Goal: Information Seeking & Learning: Learn about a topic

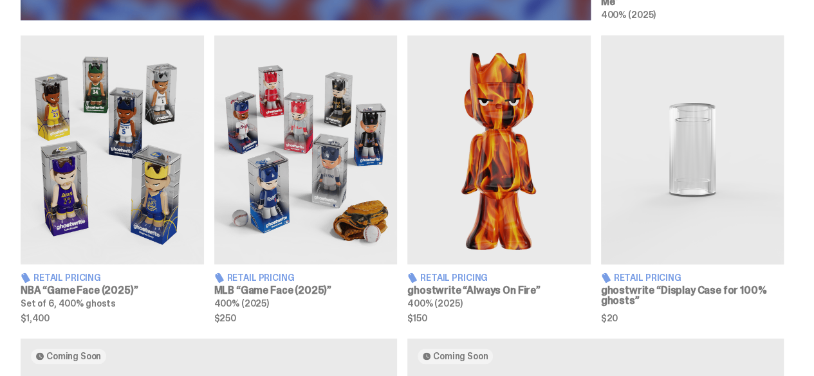
scroll to position [772, 0]
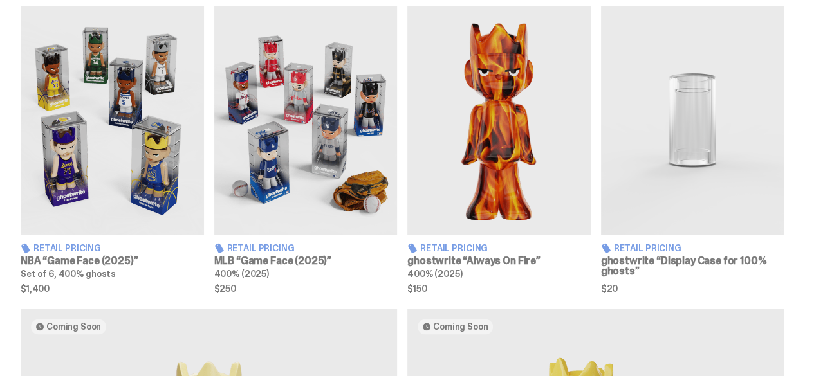
click at [277, 142] on img at bounding box center [305, 120] width 183 height 229
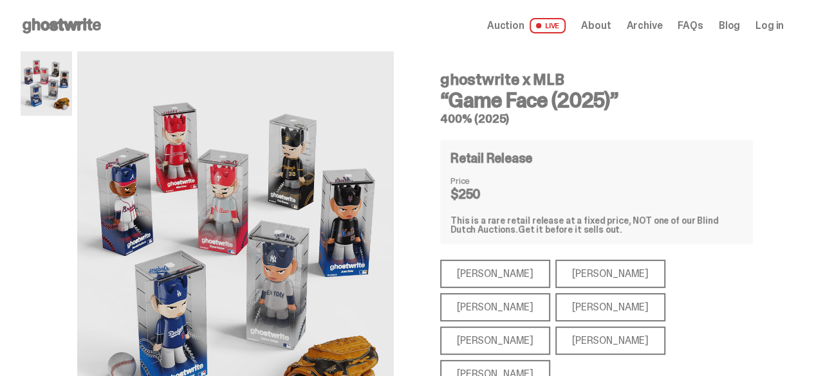
click at [555, 302] on div "[PERSON_NAME]" at bounding box center [610, 307] width 110 height 28
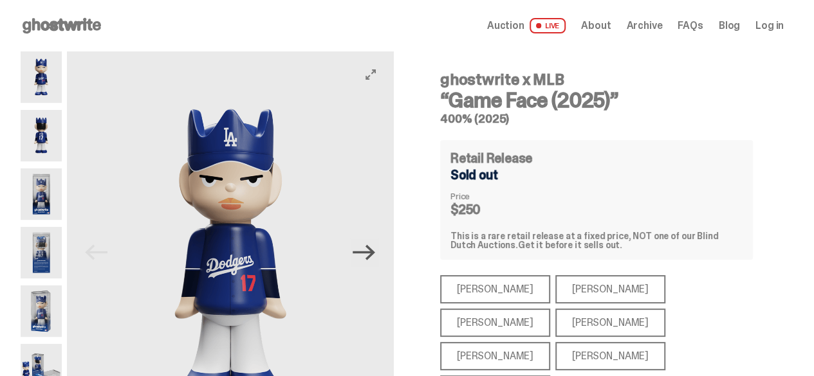
click at [369, 258] on icon "Next" at bounding box center [364, 252] width 23 height 23
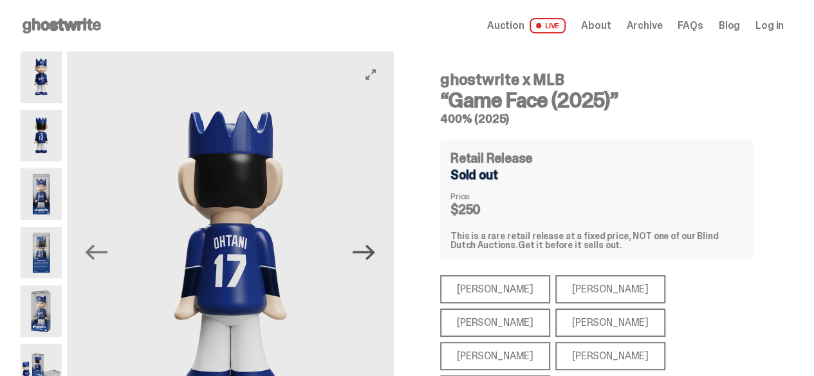
click at [369, 258] on icon "Next" at bounding box center [364, 252] width 23 height 23
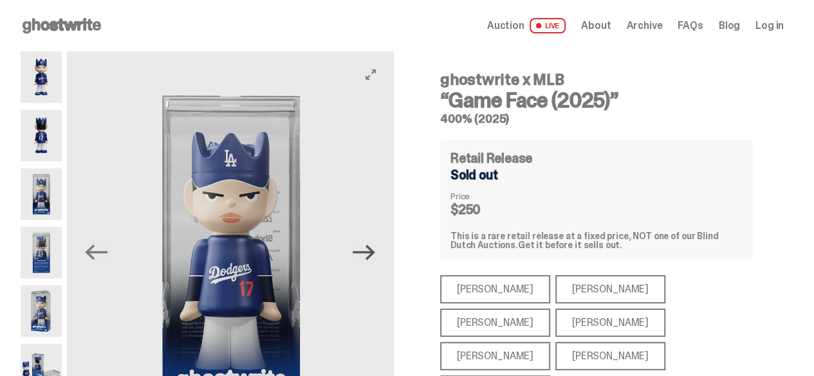
click at [369, 258] on icon "Next" at bounding box center [364, 252] width 23 height 23
